Goal: Navigation & Orientation: Find specific page/section

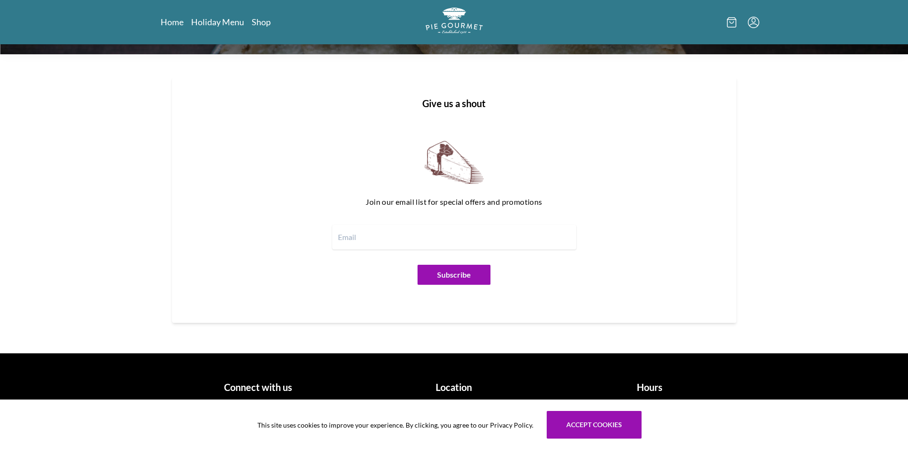
scroll to position [1149, 0]
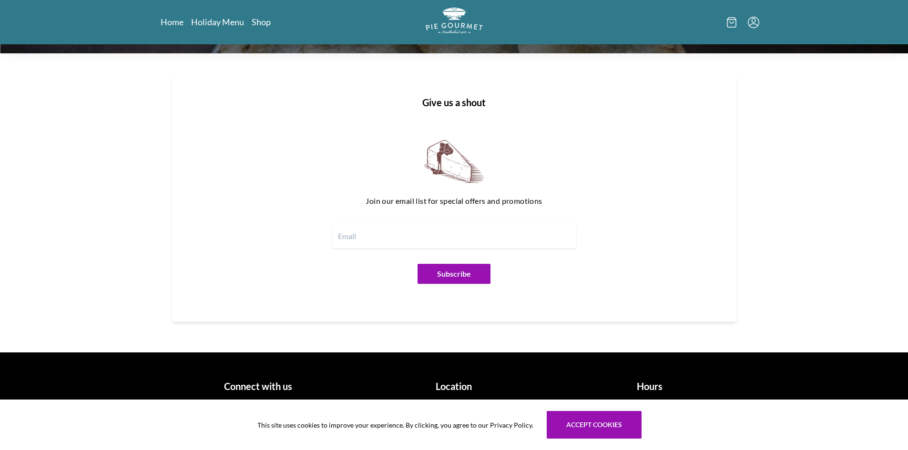
click at [450, 385] on h1 "Location" at bounding box center [454, 386] width 188 height 14
click at [455, 389] on h1 "Location" at bounding box center [454, 386] width 188 height 14
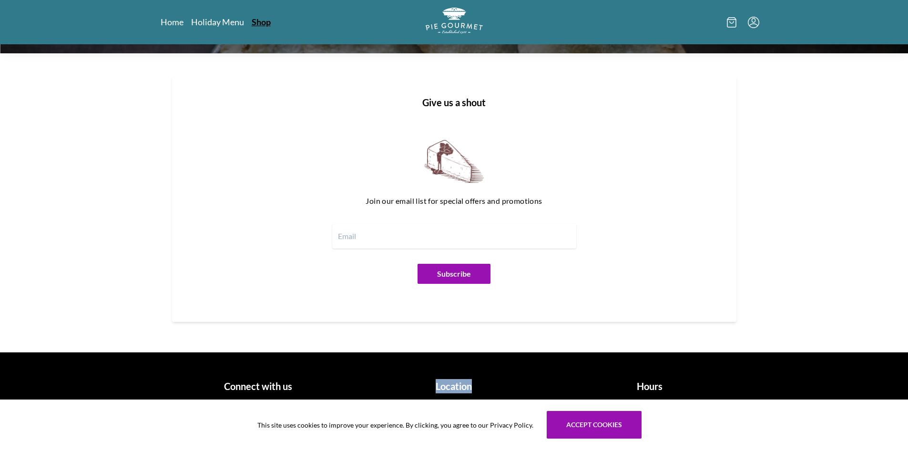
click at [257, 22] on link "Shop" at bounding box center [261, 21] width 19 height 11
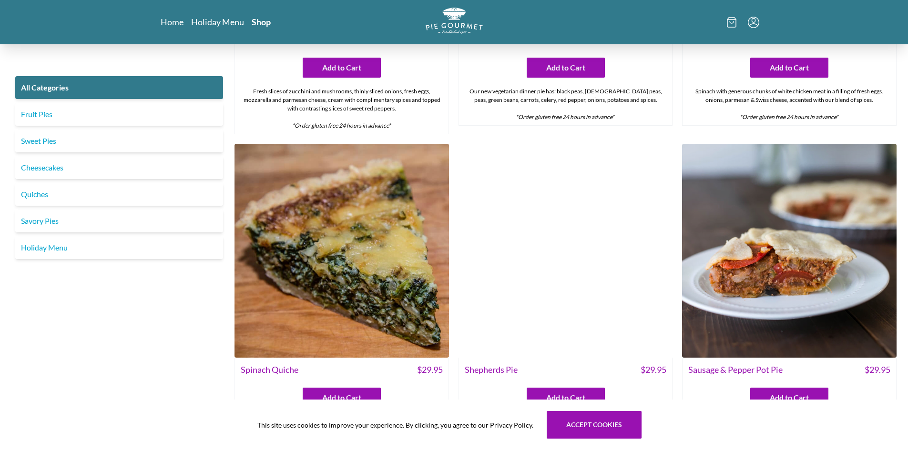
scroll to position [858, 0]
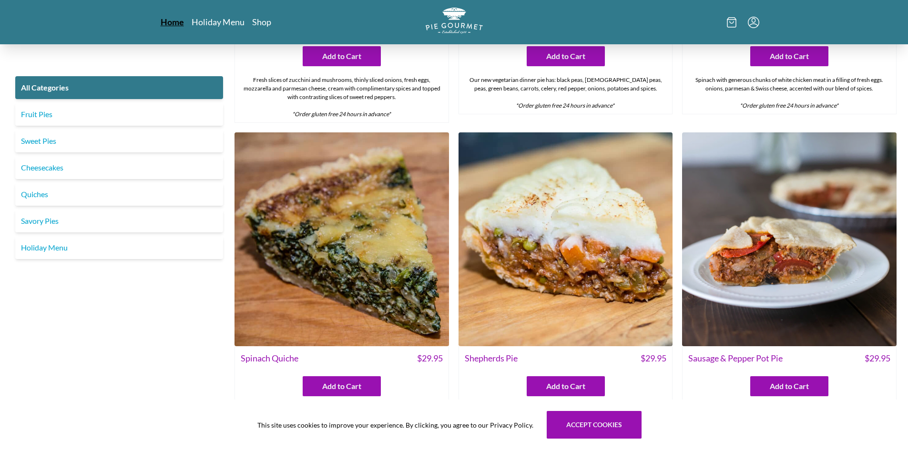
click at [171, 24] on link "Home" at bounding box center [172, 21] width 23 height 11
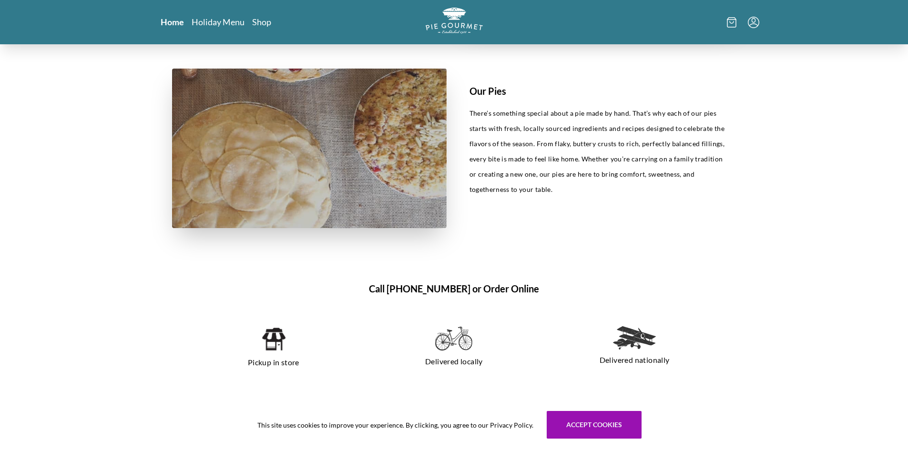
scroll to position [572, 0]
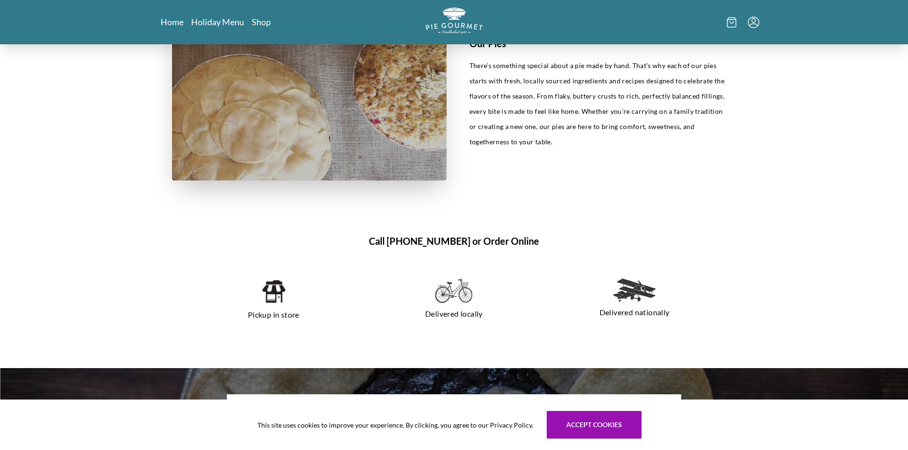
drag, startPoint x: 273, startPoint y: 313, endPoint x: 269, endPoint y: 286, distance: 26.9
click at [273, 310] on p "Pickup in store" at bounding box center [274, 314] width 158 height 15
click at [269, 286] on img at bounding box center [273, 292] width 24 height 26
click at [629, 289] on img at bounding box center [634, 290] width 43 height 23
